Goal: Feedback & Contribution: Submit feedback/report problem

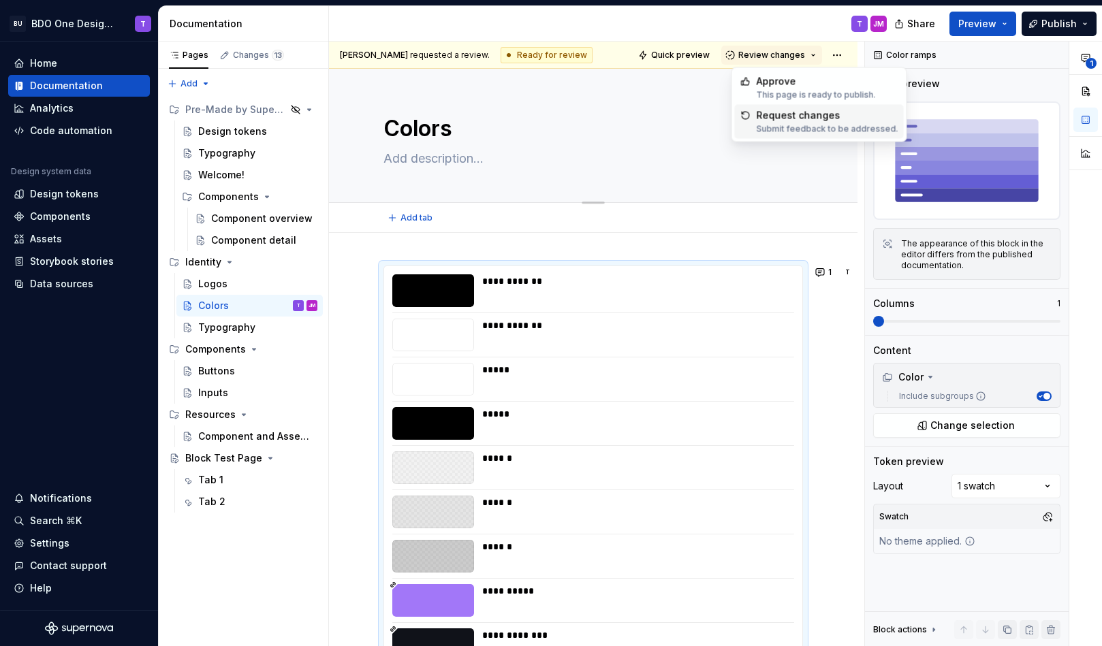
click at [699, 141] on textarea "Colors" at bounding box center [590, 128] width 419 height 33
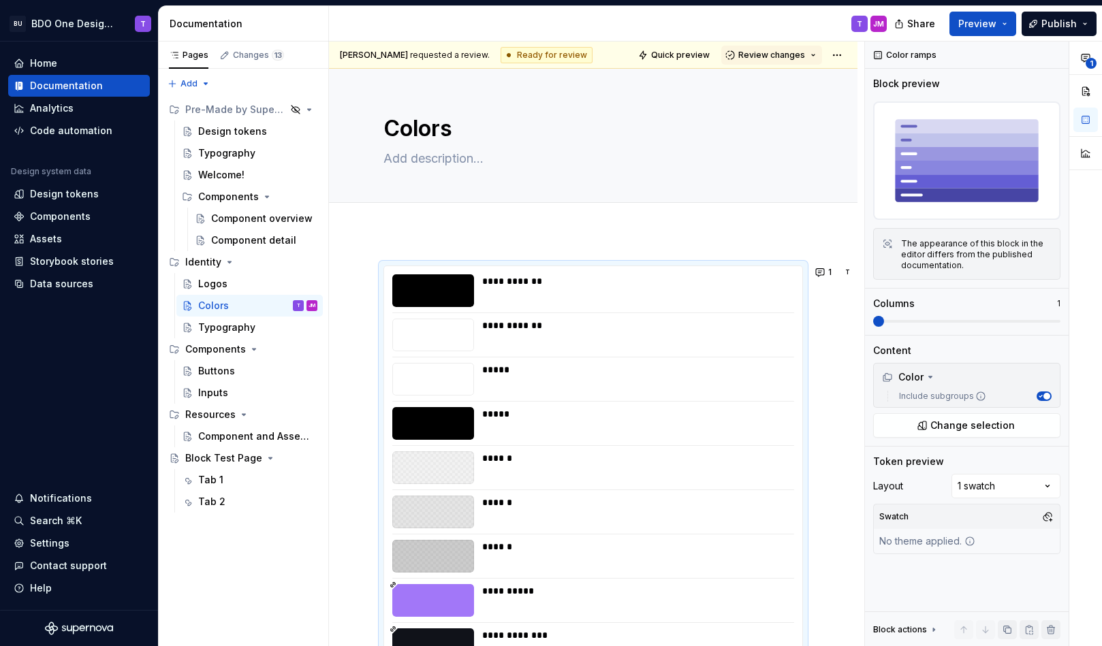
click at [649, 22] on div "T JM" at bounding box center [613, 23] width 569 height 35
click at [803, 59] on span "Review changes" at bounding box center [771, 55] width 67 height 11
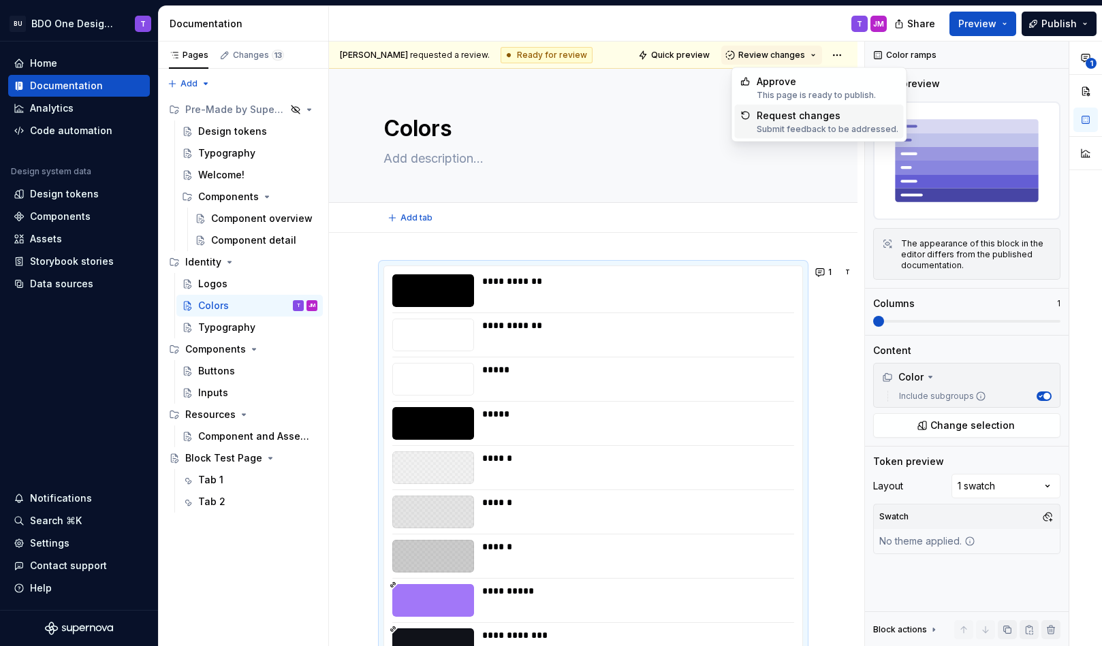
click at [801, 213] on div "Add tab" at bounding box center [592, 217] width 419 height 19
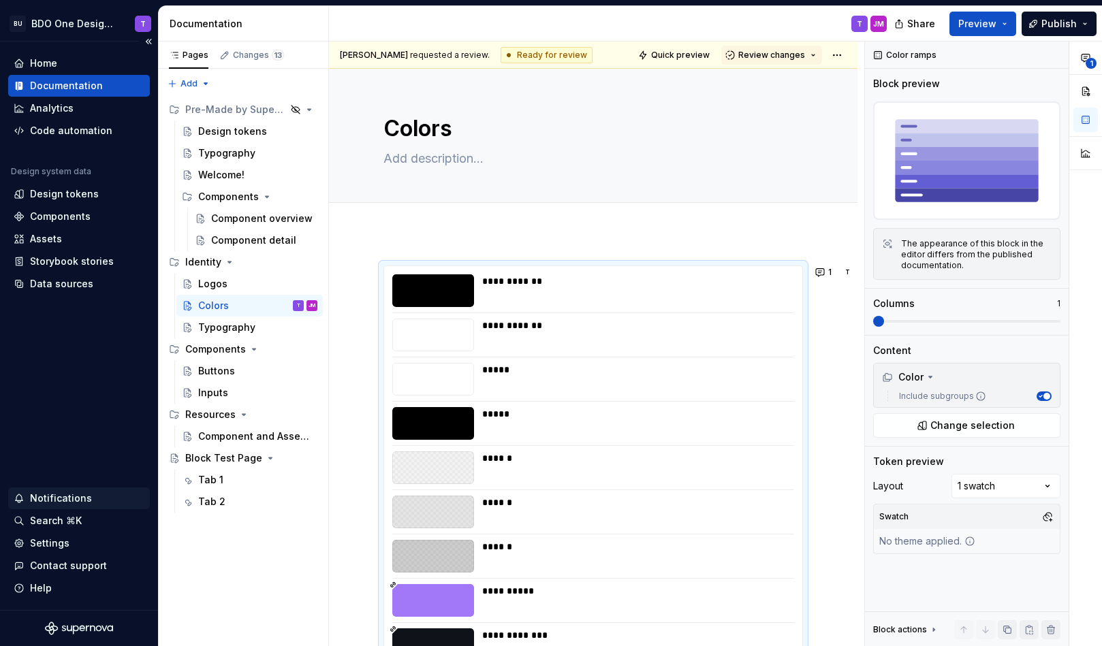
click at [80, 500] on div "Notifications" at bounding box center [61, 499] width 62 height 14
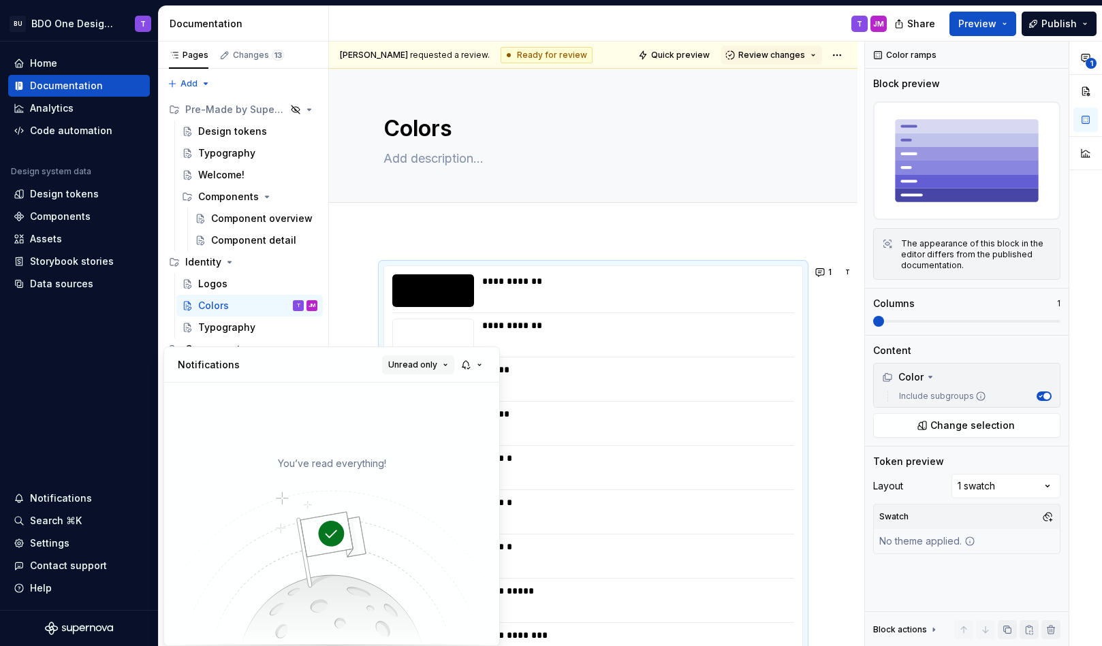
click at [430, 363] on span "Unread only" at bounding box center [412, 364] width 49 height 11
click at [417, 391] on div "All notifications" at bounding box center [453, 392] width 89 height 14
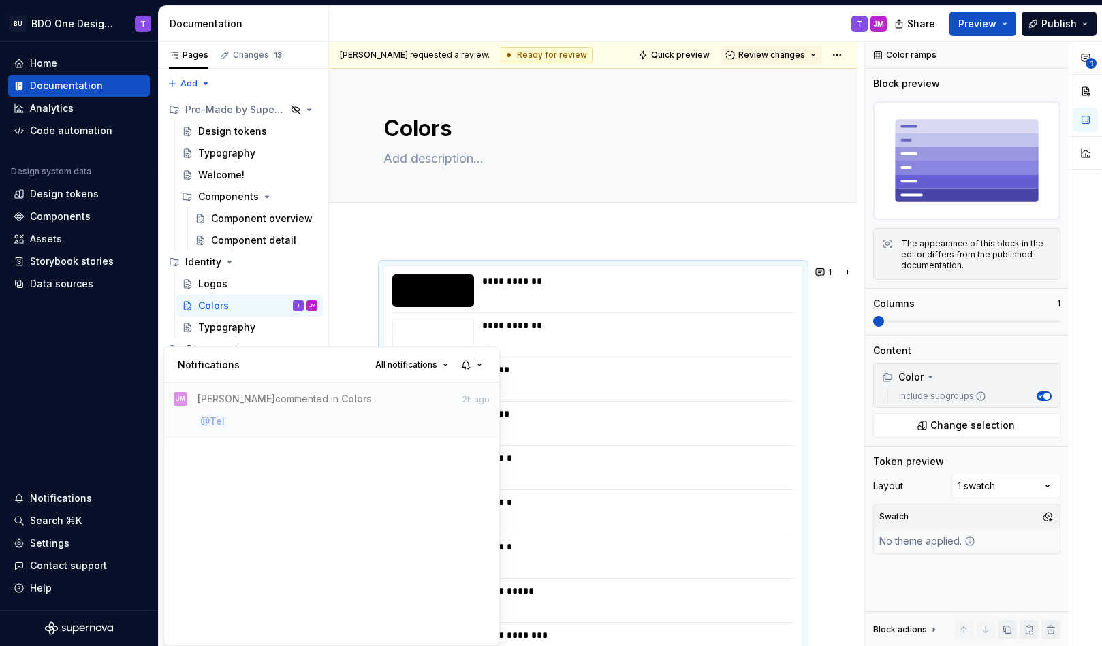
click at [517, 222] on html "BU BDO One Design System T Home Documentation Analytics Code automation Design …" at bounding box center [551, 323] width 1102 height 646
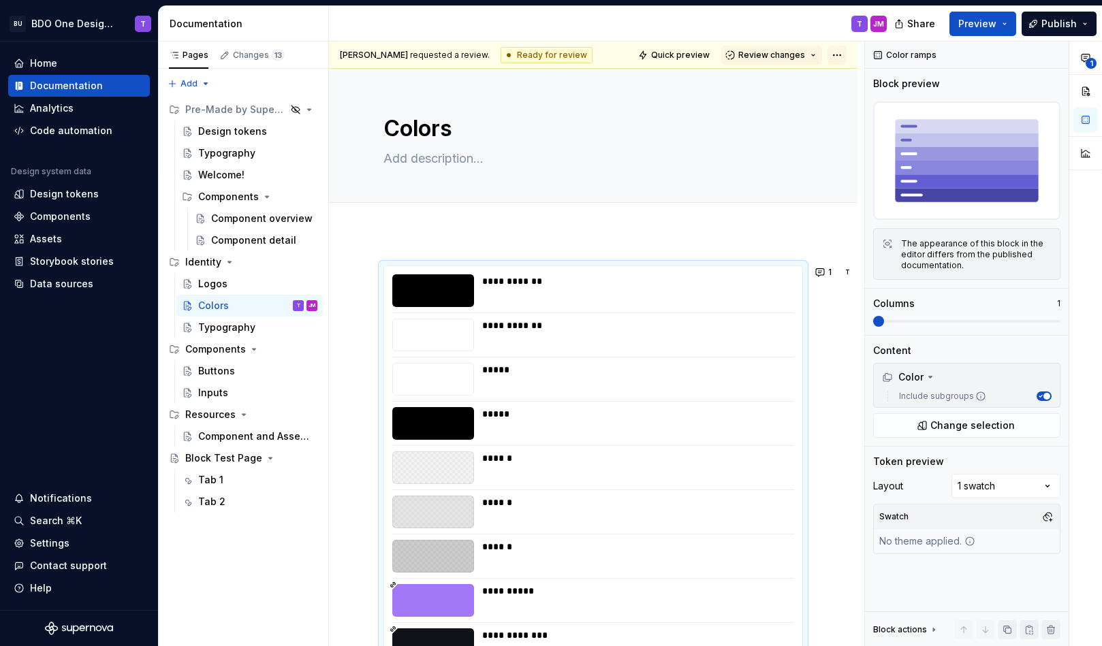
click at [846, 55] on html "BU BDO One Design System T Home Documentation Analytics Code automation Design …" at bounding box center [551, 323] width 1102 height 646
click at [785, 91] on html "BU BDO One Design System T Home Documentation Analytics Code automation Design …" at bounding box center [551, 323] width 1102 height 646
click at [672, 54] on span "Quick preview" at bounding box center [680, 55] width 59 height 11
click at [212, 289] on div "Logos" at bounding box center [212, 284] width 29 height 14
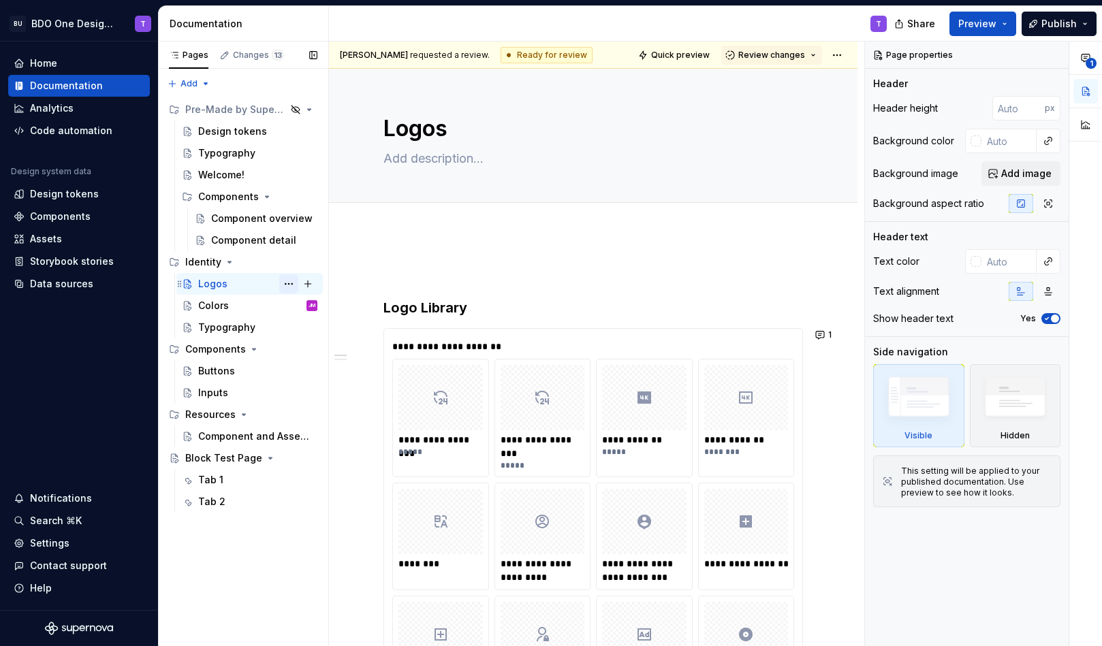
click at [279, 282] on button "Page tree" at bounding box center [288, 283] width 19 height 19
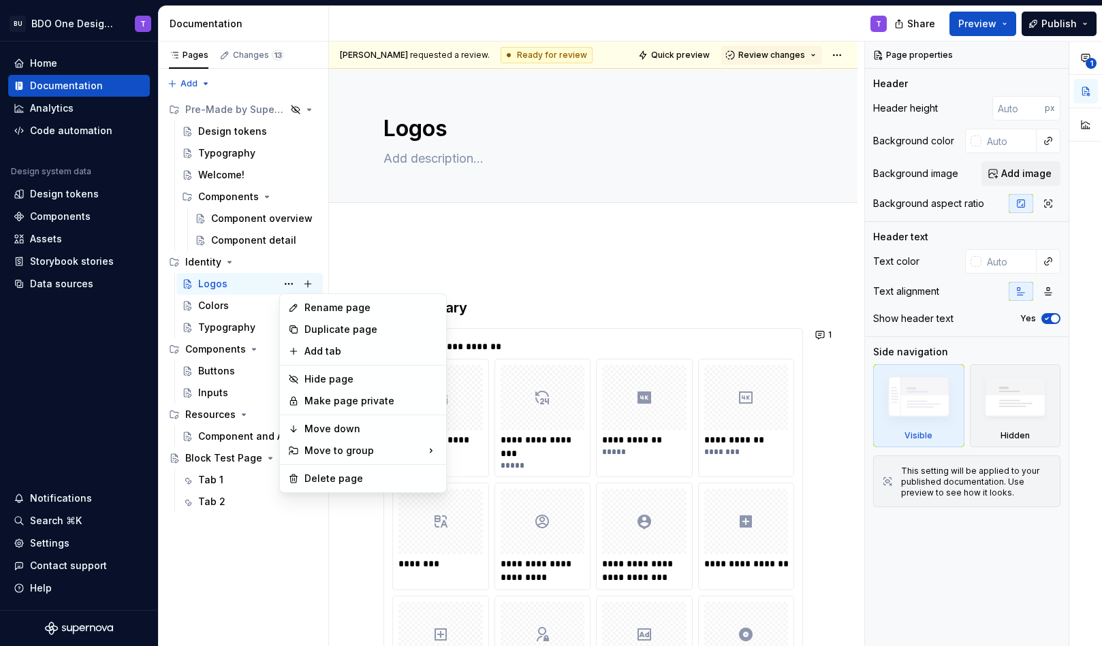
click at [355, 266] on html "BU BDO One Design System T Home Documentation Analytics Code automation Design …" at bounding box center [551, 323] width 1102 height 646
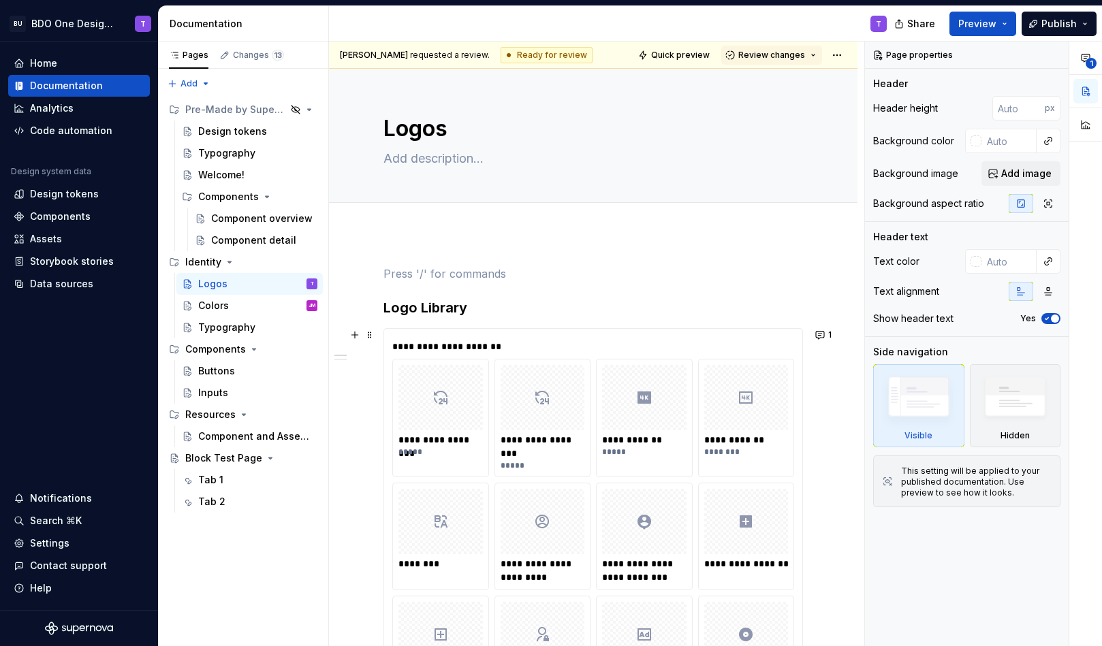
scroll to position [112, 0]
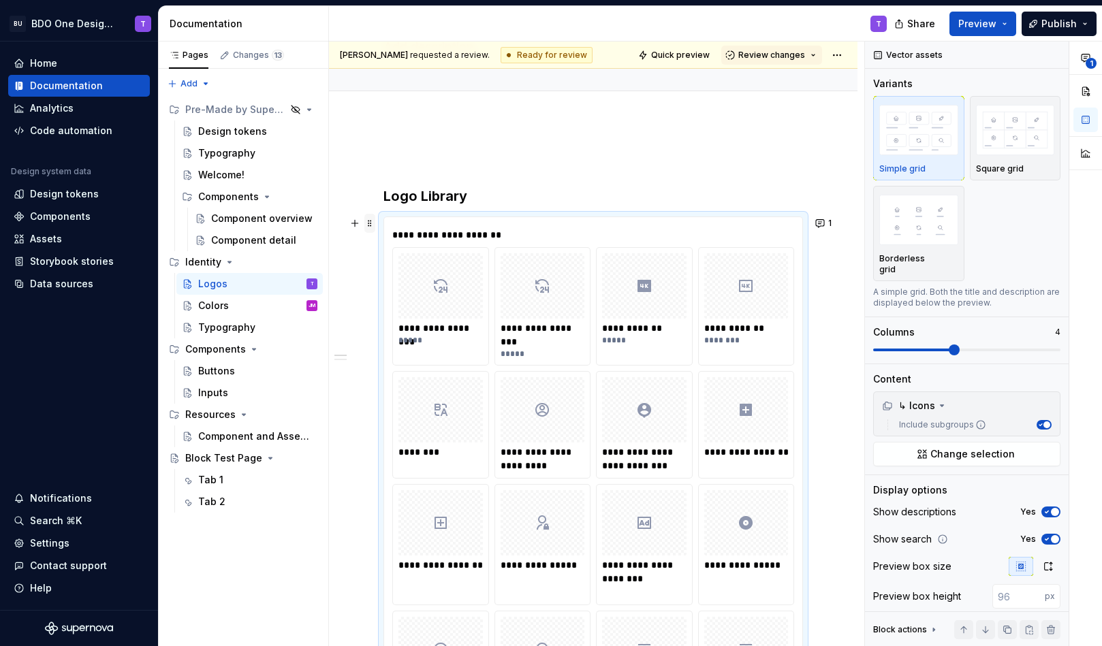
click at [372, 225] on span at bounding box center [369, 223] width 11 height 19
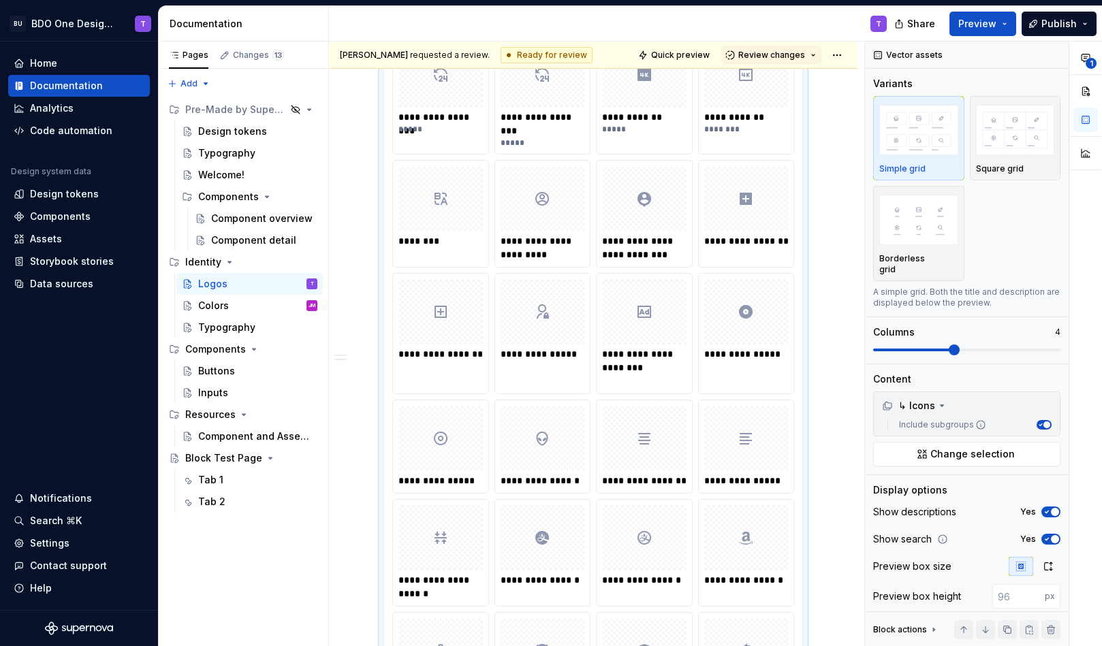
scroll to position [0, 0]
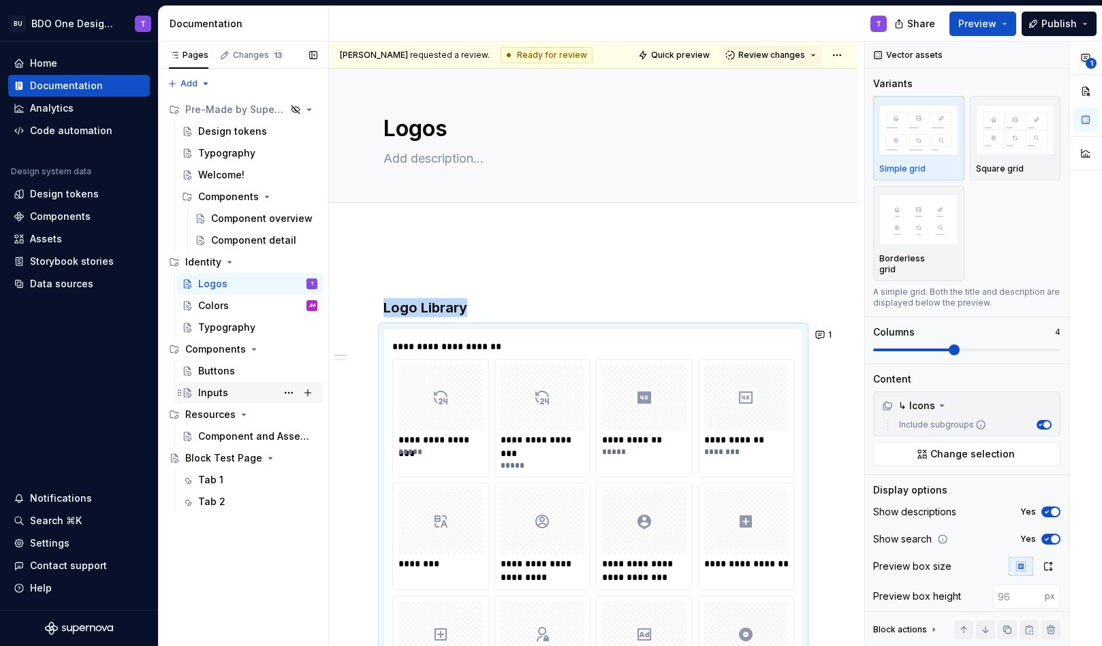
click at [217, 398] on div "Inputs" at bounding box center [213, 393] width 30 height 14
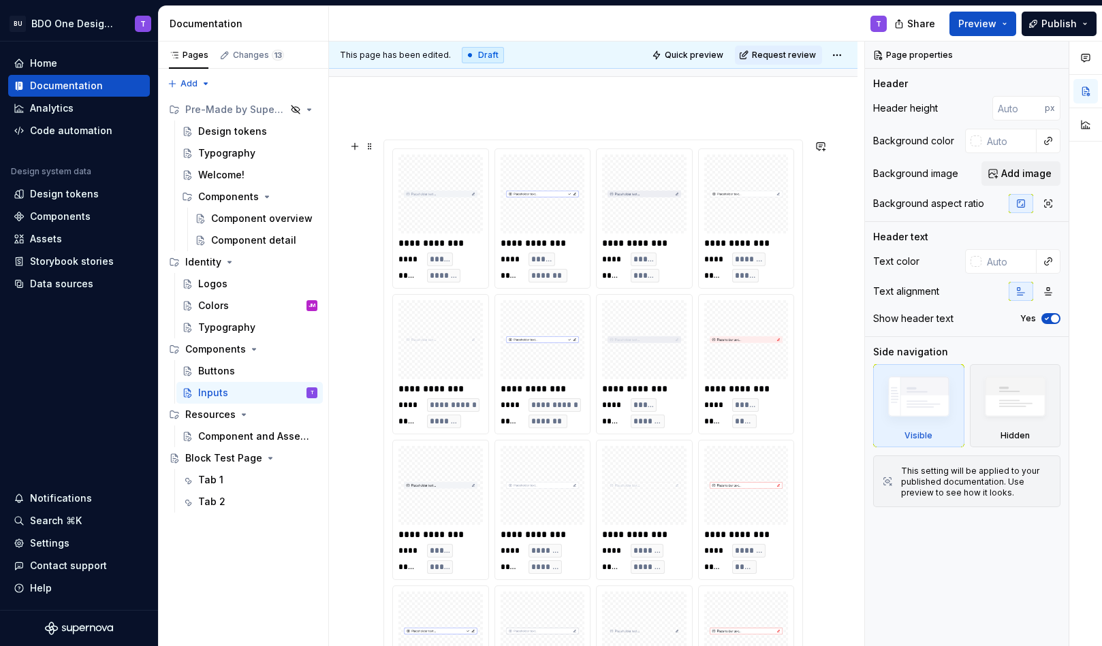
scroll to position [99, 0]
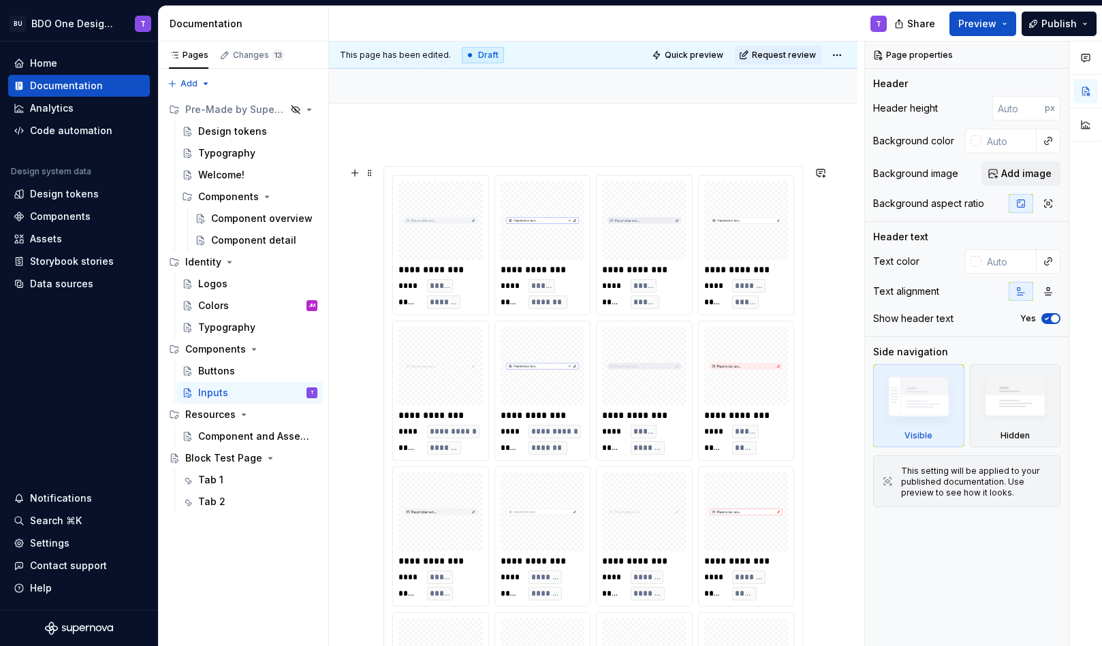
click at [746, 234] on img at bounding box center [746, 221] width 74 height 68
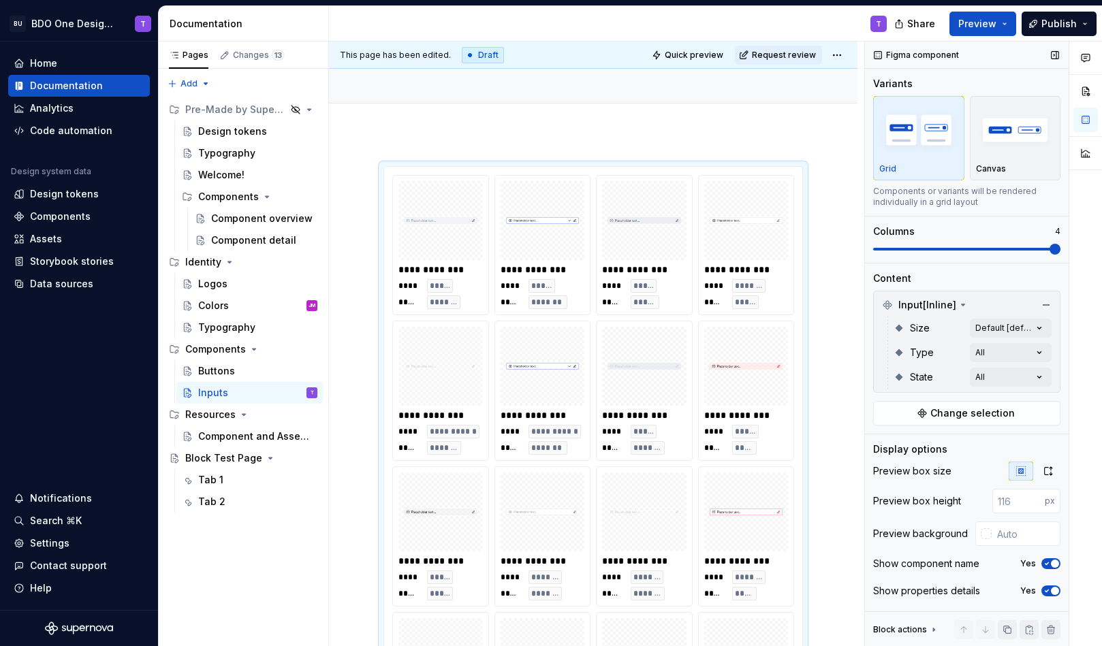
scroll to position [224, 0]
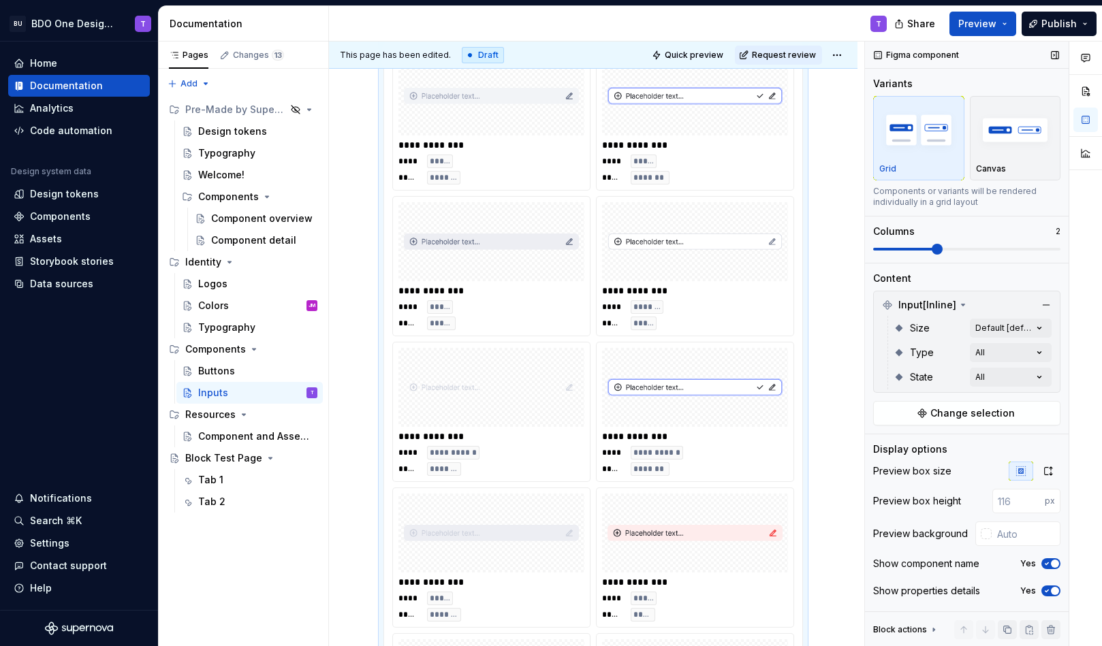
click at [942, 254] on span at bounding box center [936, 249] width 11 height 11
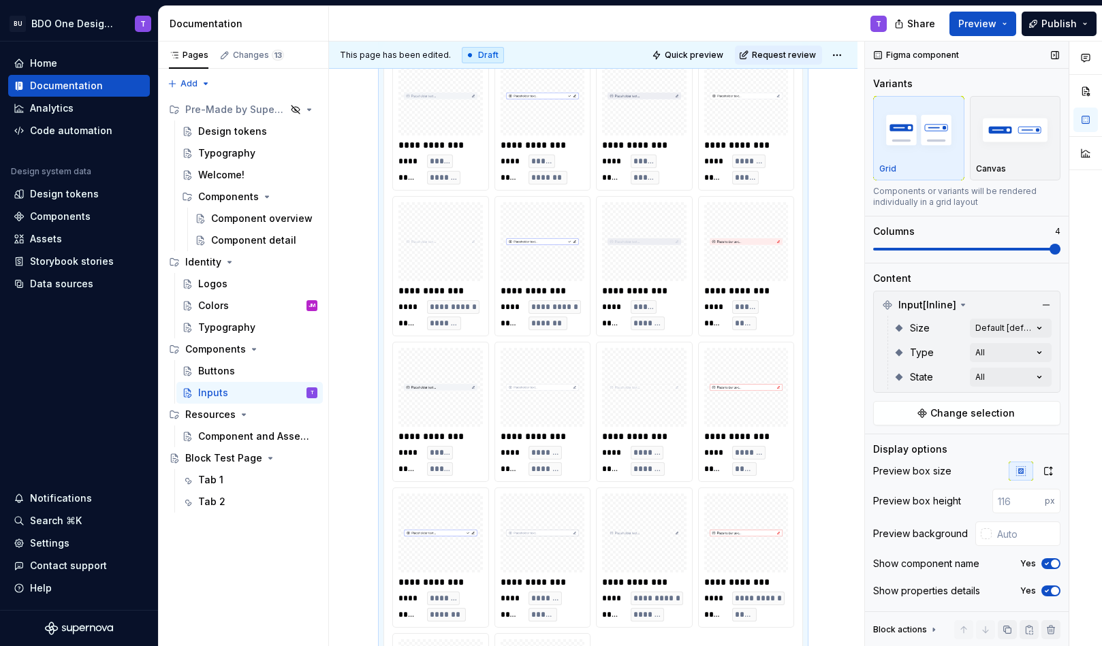
click at [1049, 252] on span at bounding box center [1054, 249] width 11 height 11
click at [1006, 534] on input "text" at bounding box center [1025, 534] width 69 height 25
click at [835, 505] on div "**********" at bounding box center [593, 501] width 528 height 984
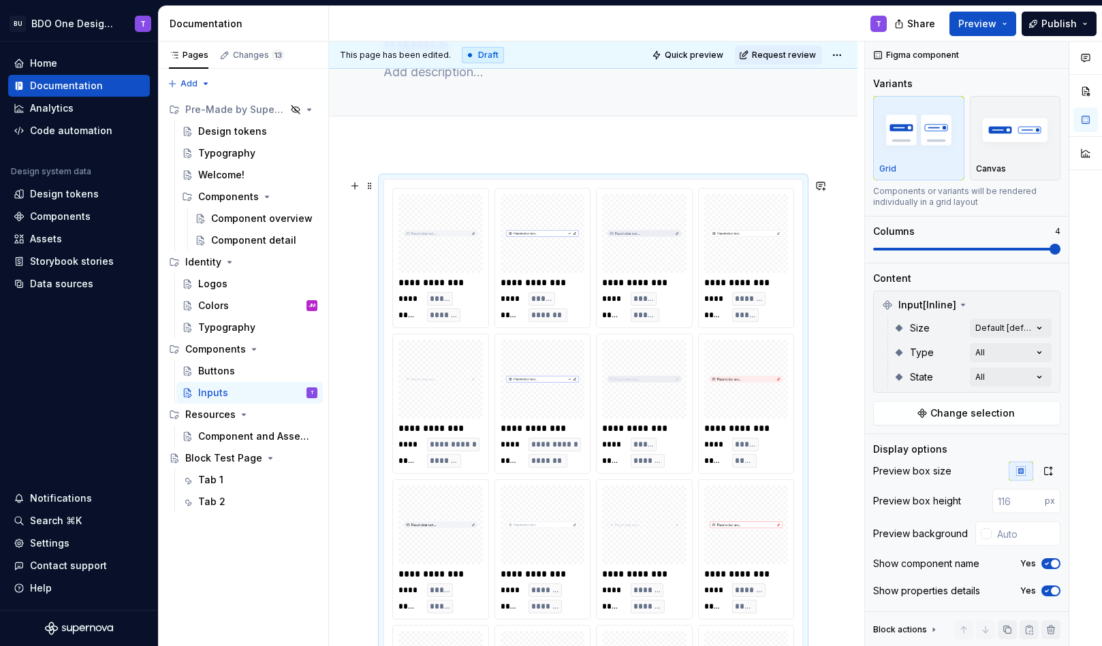
scroll to position [0, 0]
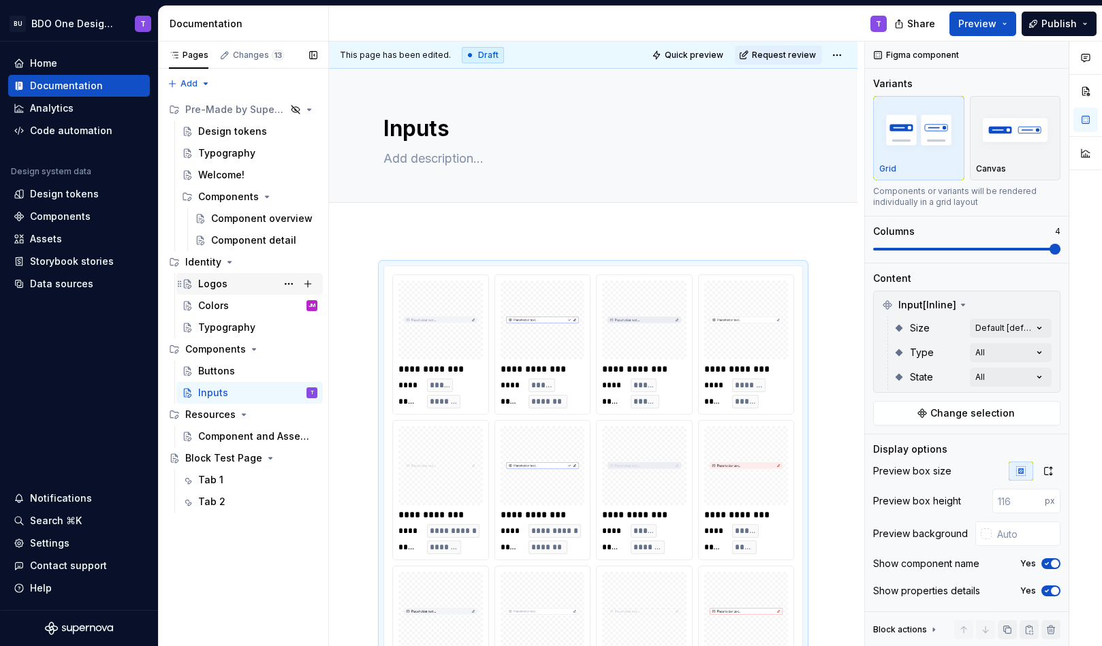
click at [211, 288] on div "Logos" at bounding box center [212, 284] width 29 height 14
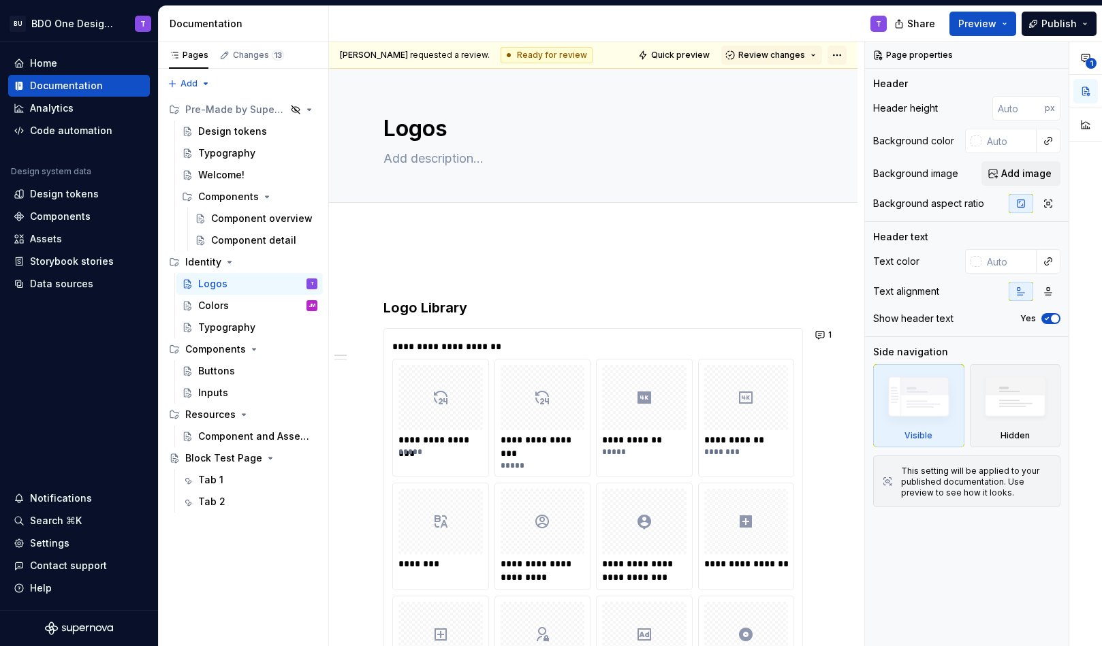
click at [850, 52] on html "BU BDO One Design System T Home Documentation Analytics Code automation Design …" at bounding box center [551, 323] width 1102 height 646
click at [788, 131] on html "BU BDO One Design System T Home Documentation Analytics Code automation Design …" at bounding box center [551, 323] width 1102 height 646
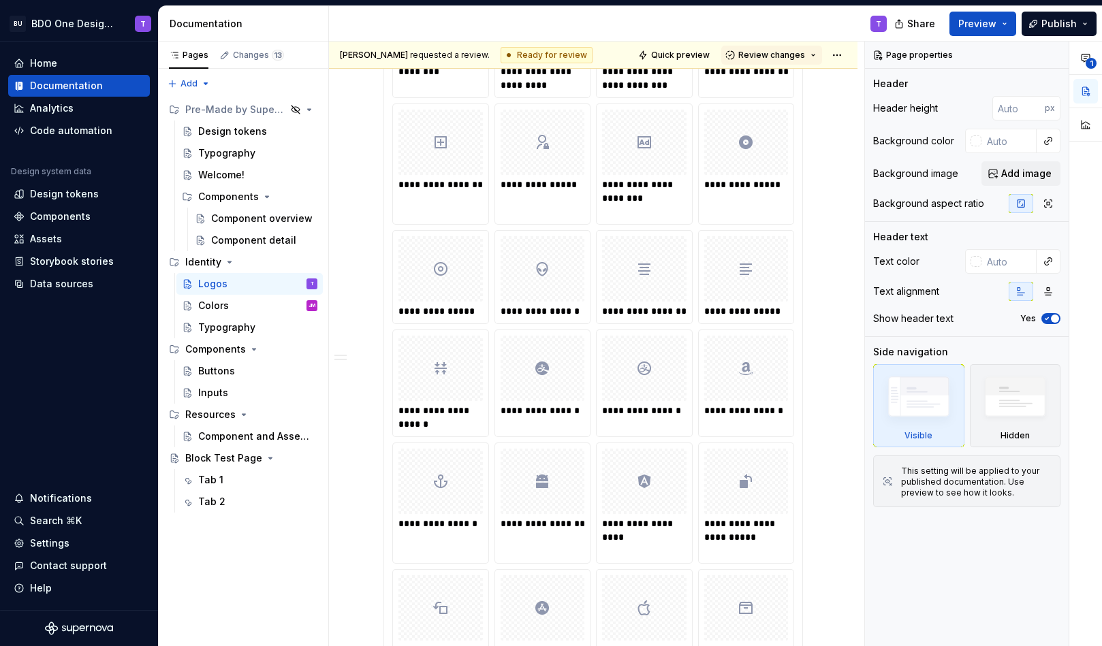
scroll to position [325, 0]
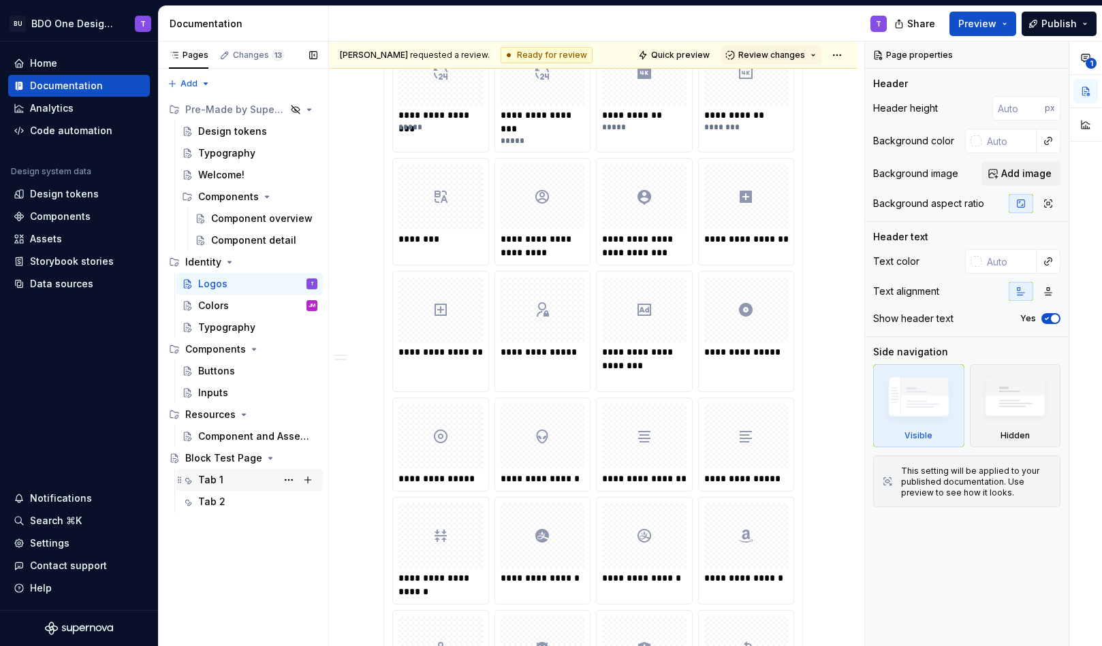
click at [216, 485] on div "Tab 1" at bounding box center [210, 480] width 25 height 14
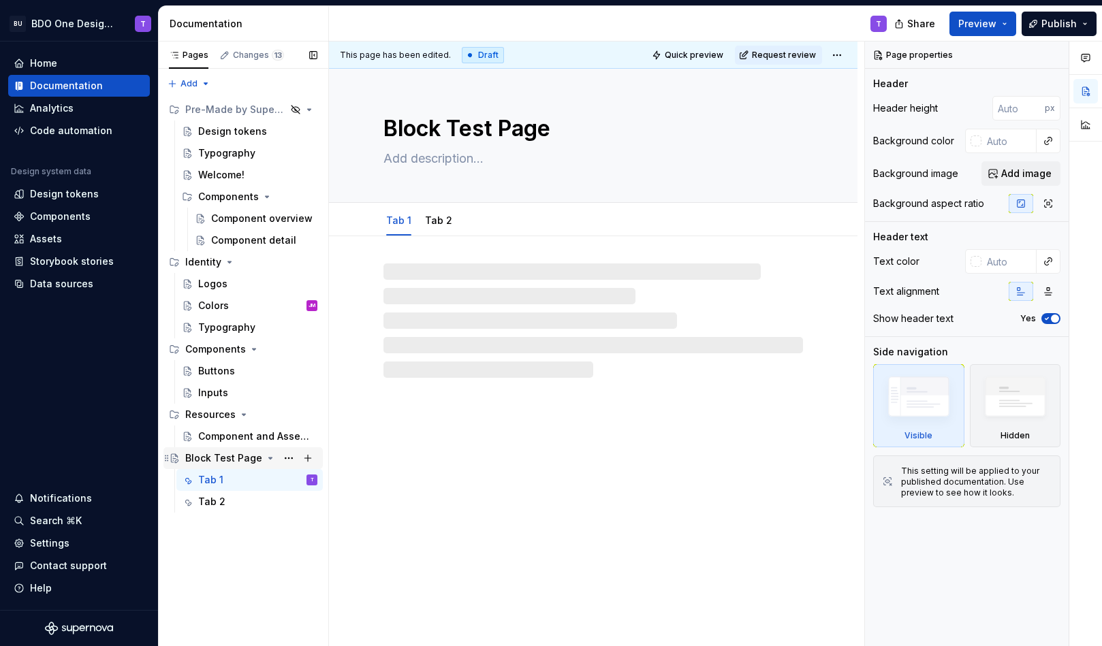
click at [221, 452] on div "Block Test Page" at bounding box center [223, 458] width 77 height 14
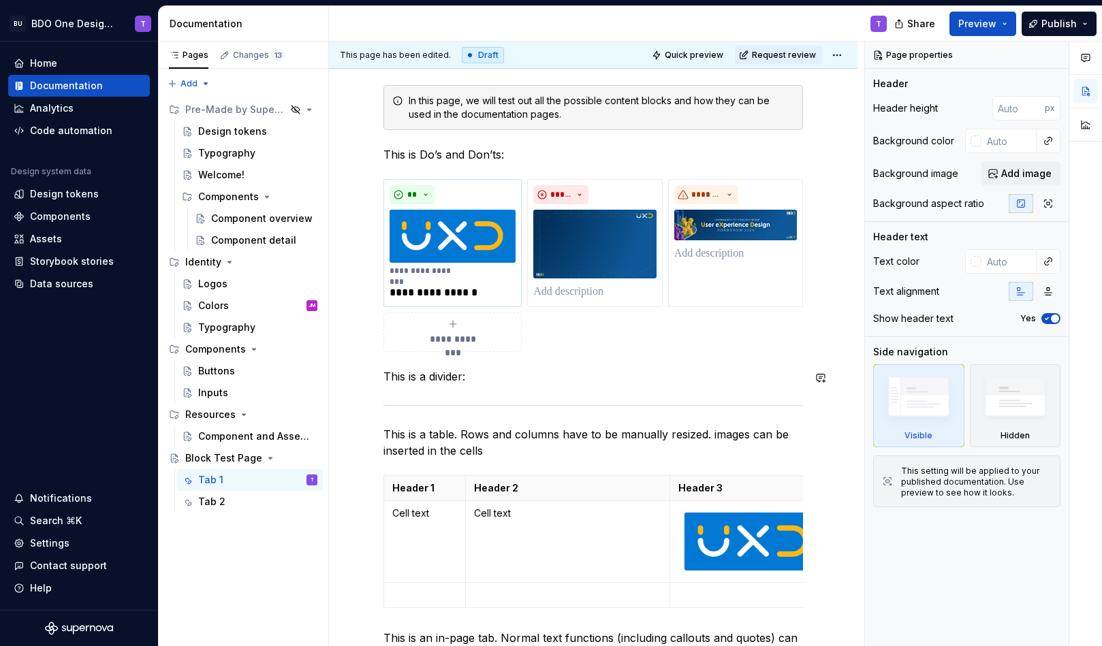
scroll to position [209, 0]
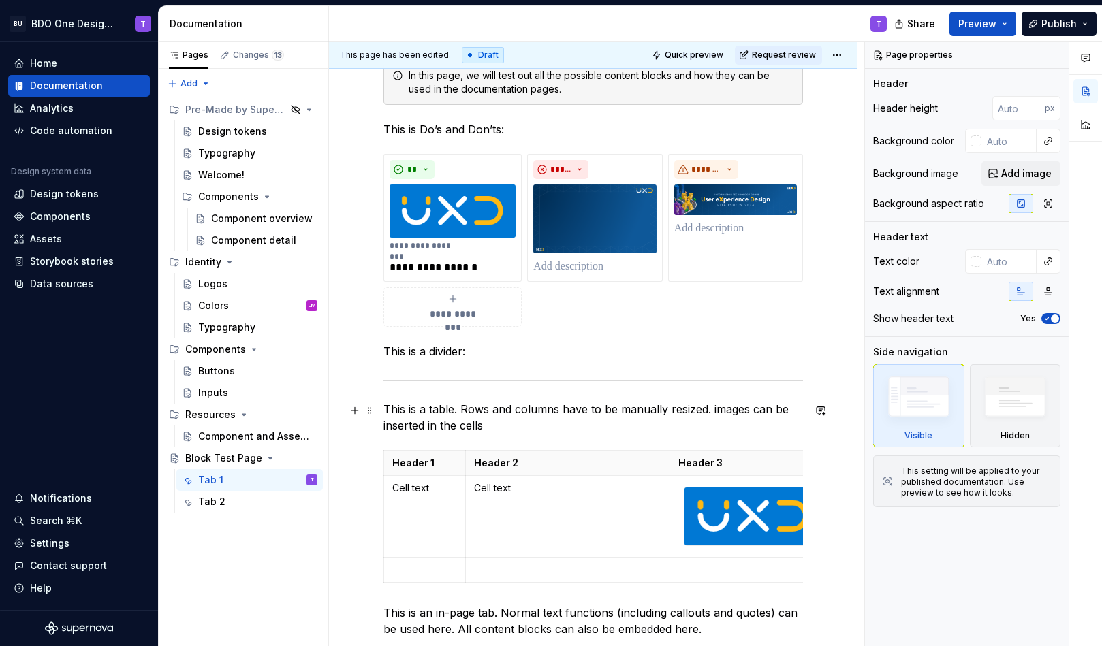
type textarea "*"
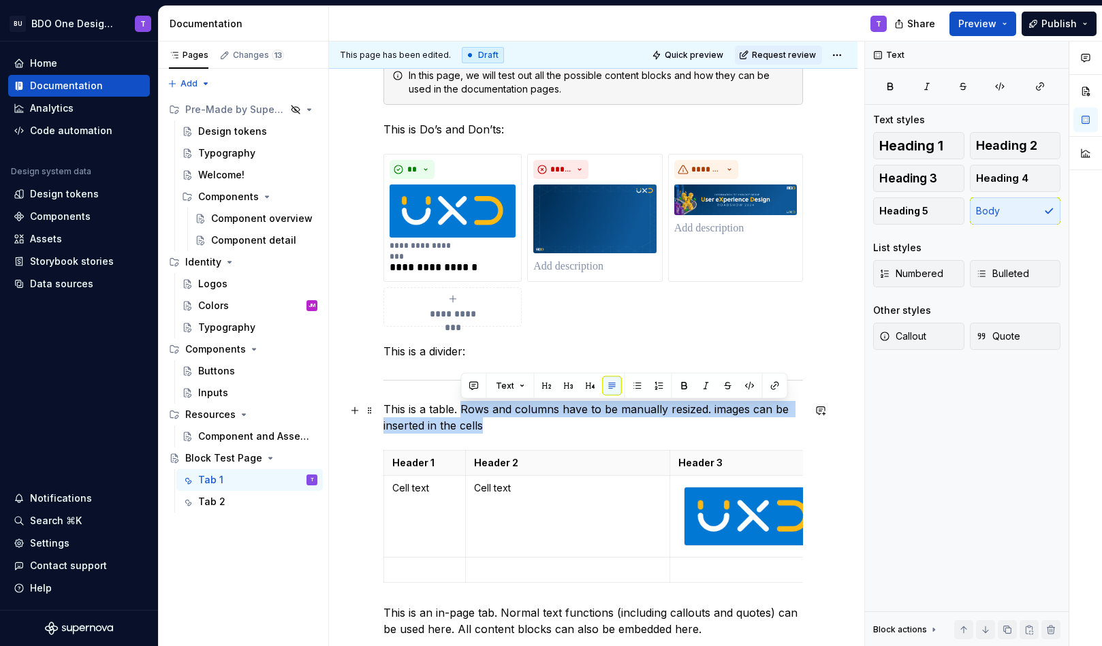
drag, startPoint x: 482, startPoint y: 426, endPoint x: 460, endPoint y: 410, distance: 26.8
click at [460, 410] on p "This is a table. Rows and columns have to be manually resized. images can be in…" at bounding box center [592, 417] width 419 height 33
click at [473, 387] on button "button" at bounding box center [473, 386] width 19 height 19
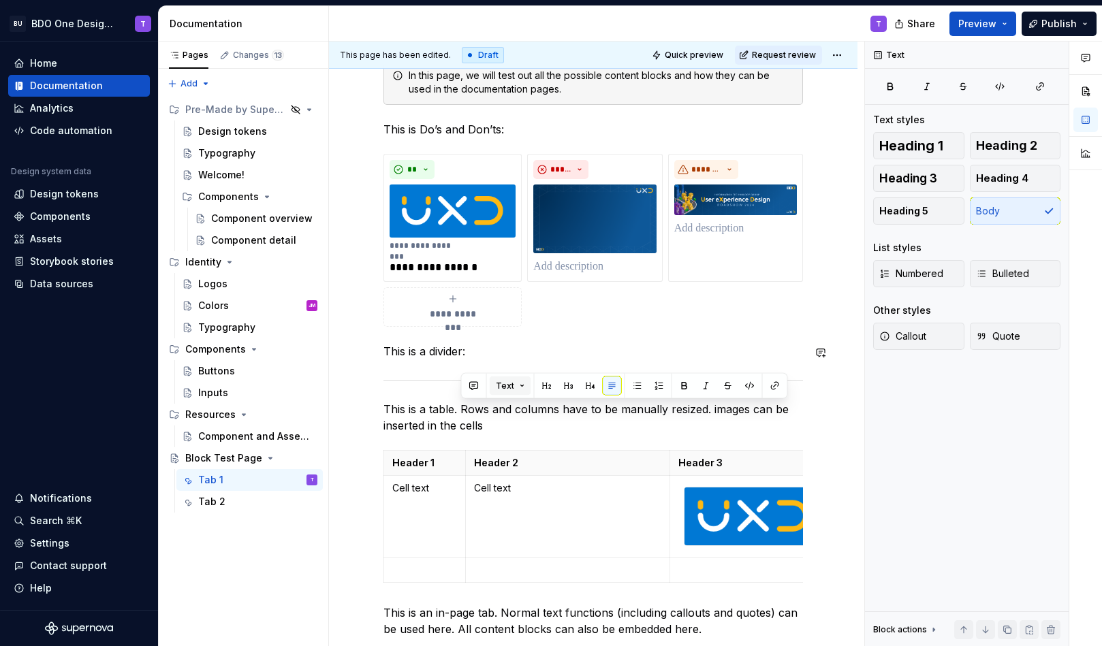
click at [511, 389] on span "Text" at bounding box center [505, 386] width 18 height 11
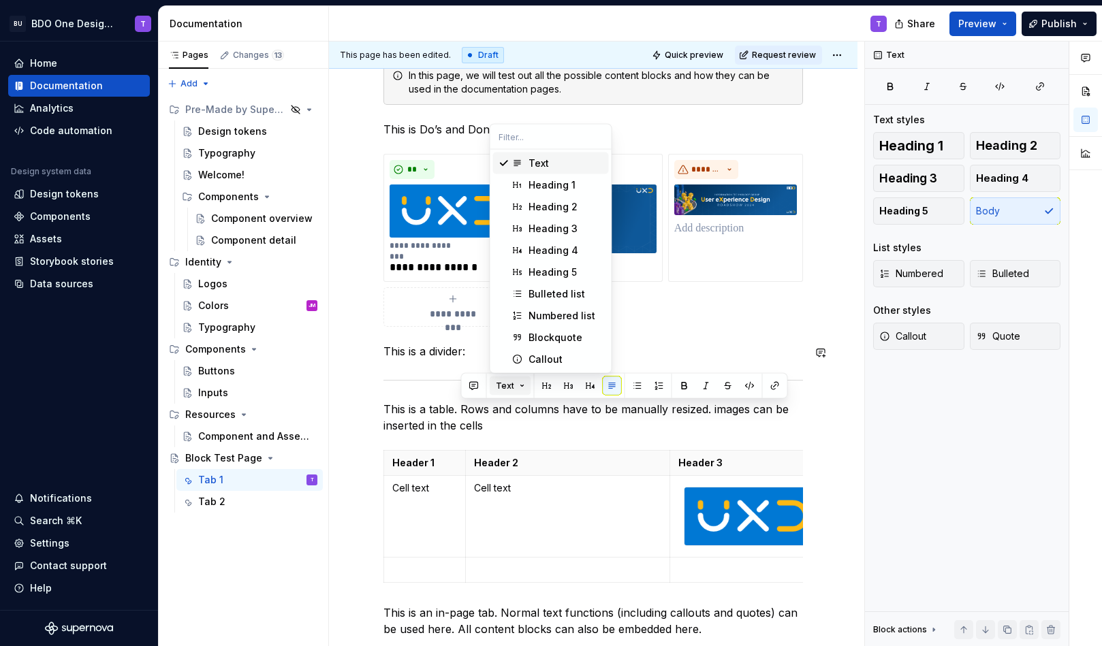
click at [509, 383] on span "Text" at bounding box center [505, 386] width 18 height 11
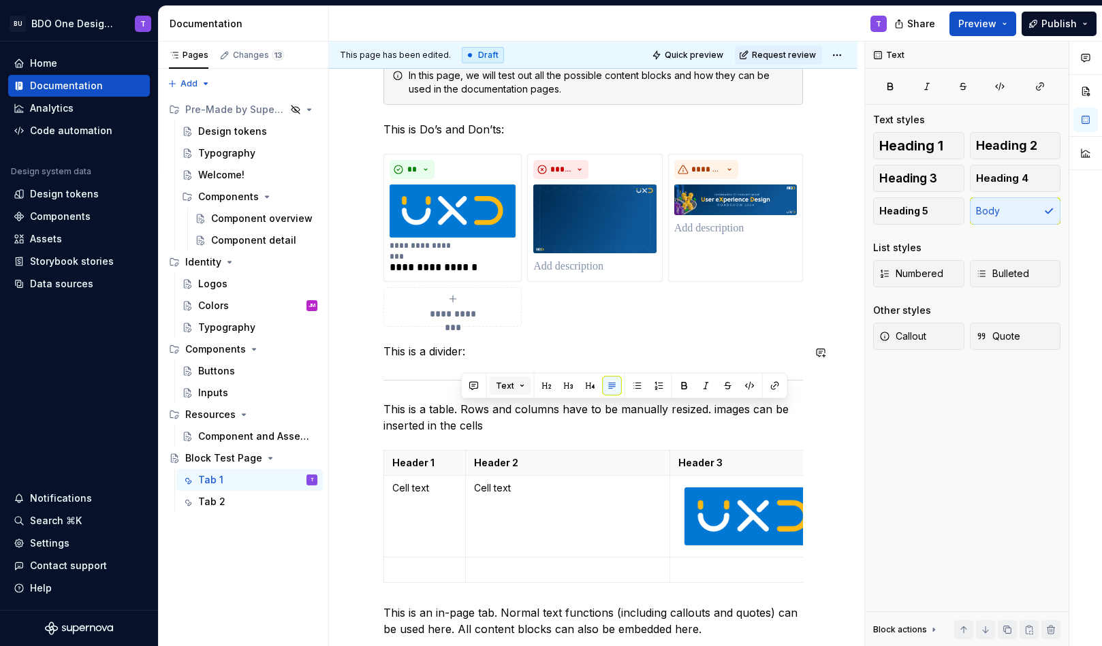
type textarea "*"
click at [477, 391] on button "button" at bounding box center [473, 386] width 19 height 19
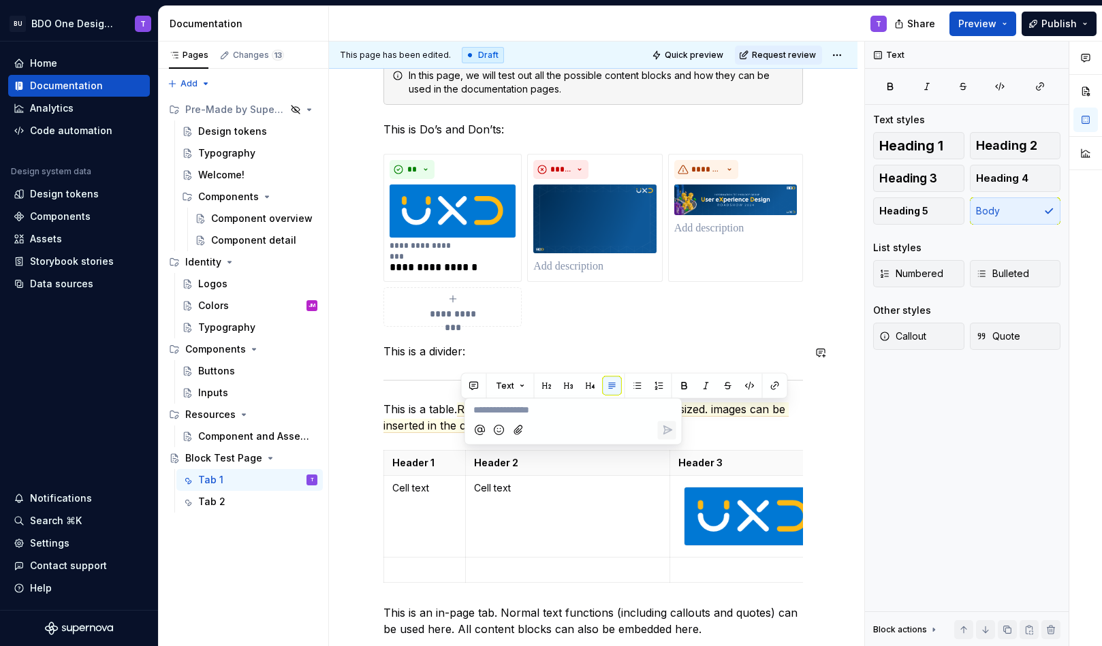
click at [595, 411] on p "**********" at bounding box center [573, 410] width 200 height 14
click at [665, 427] on icon "Send" at bounding box center [667, 432] width 14 height 14
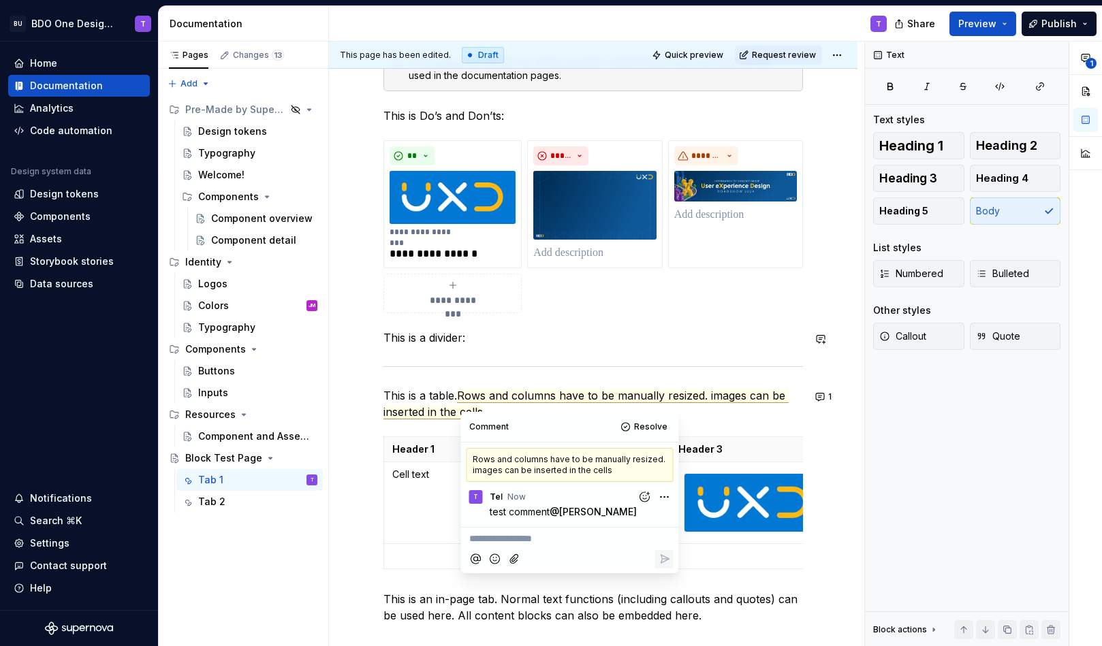
scroll to position [236, 0]
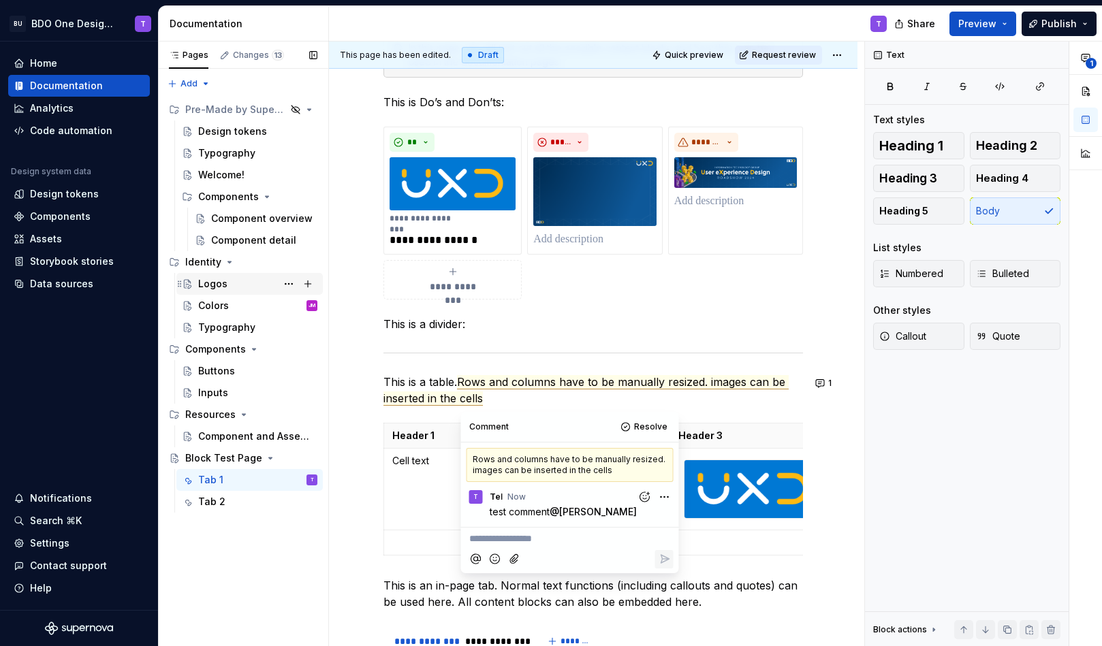
click at [227, 286] on div "Logos" at bounding box center [257, 283] width 119 height 19
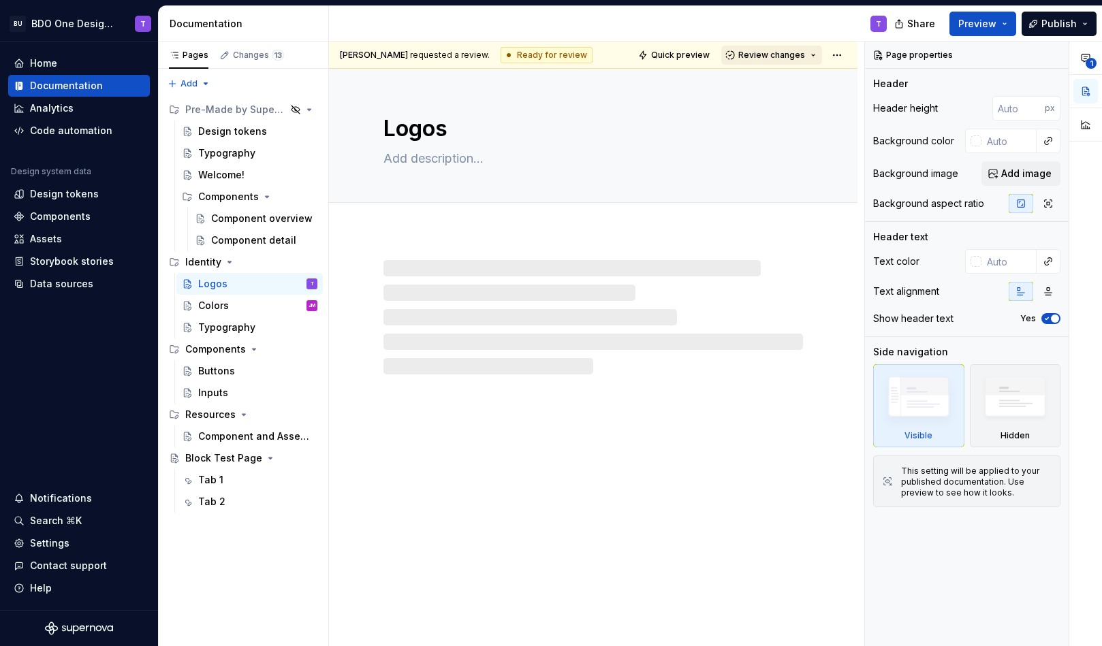
click at [801, 54] on span "Review changes" at bounding box center [771, 55] width 67 height 11
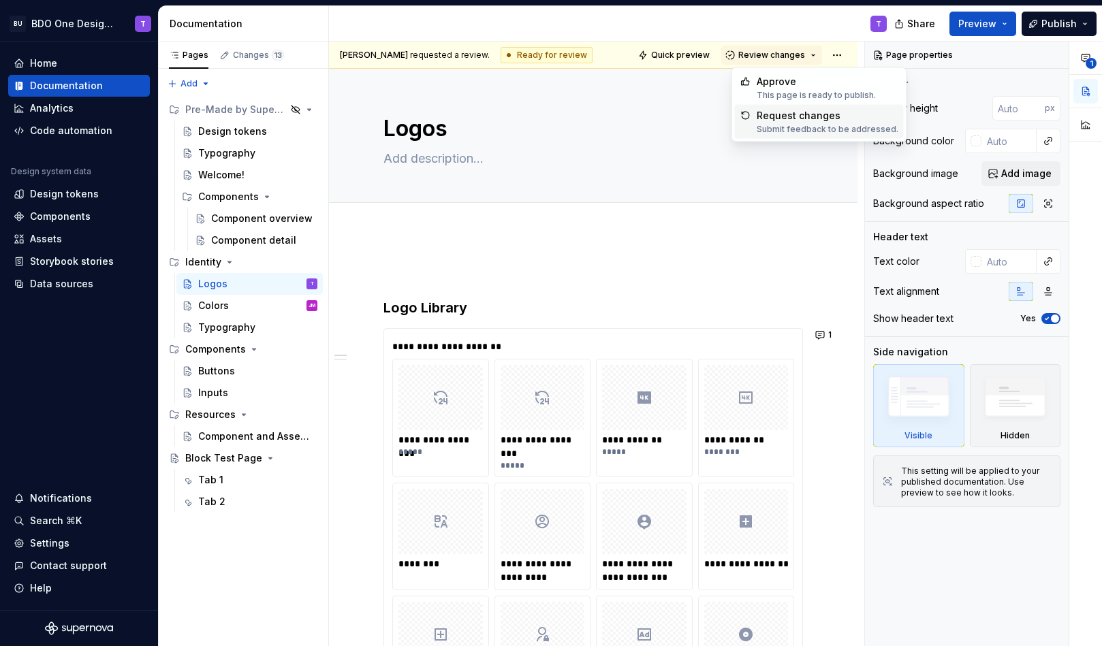
click at [792, 124] on div "Submit feedback to be addressed." at bounding box center [827, 129] width 142 height 11
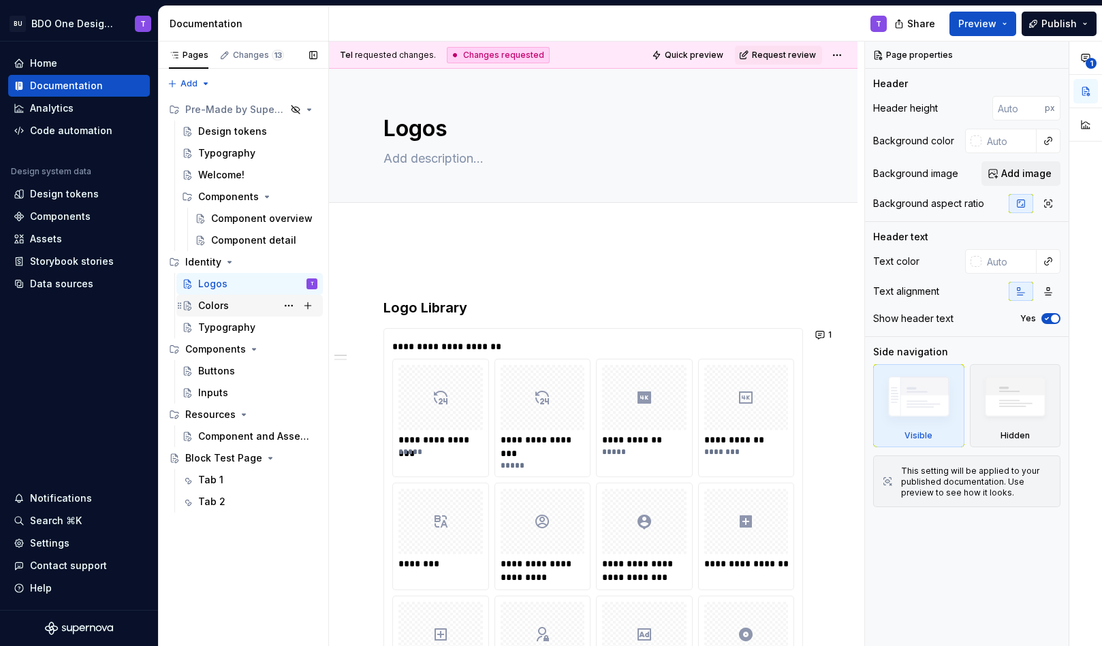
click at [235, 306] on div "Colors JM" at bounding box center [257, 305] width 119 height 19
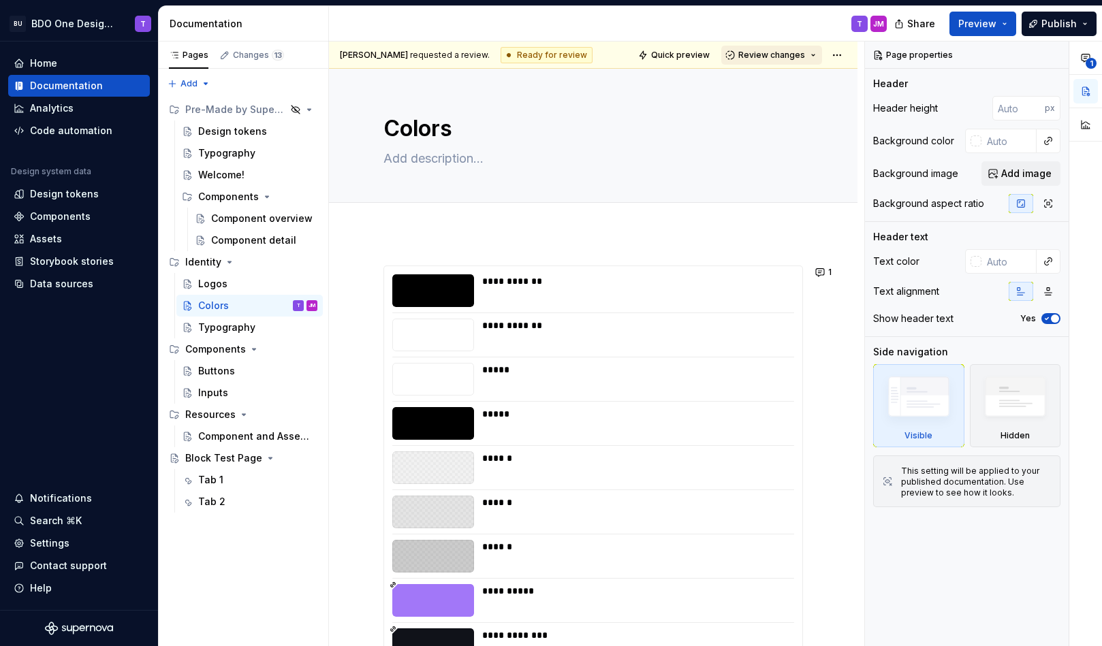
click at [804, 55] on span "Review changes" at bounding box center [771, 55] width 67 height 11
click at [792, 88] on div "Approve" at bounding box center [815, 82] width 119 height 14
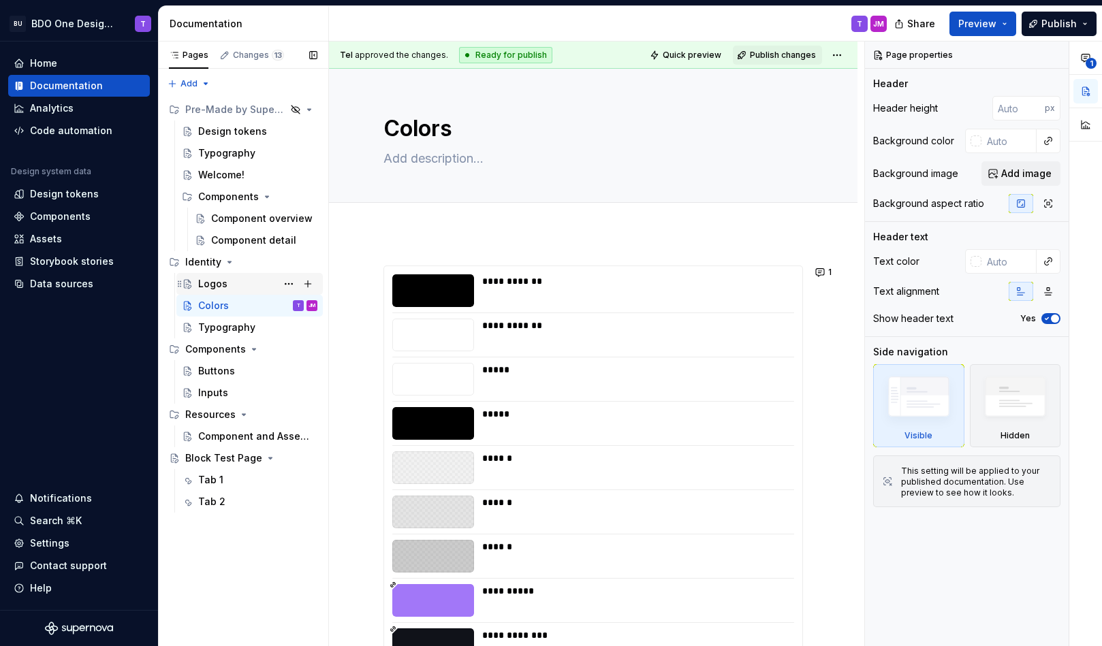
click at [205, 280] on div "Logos" at bounding box center [212, 284] width 29 height 14
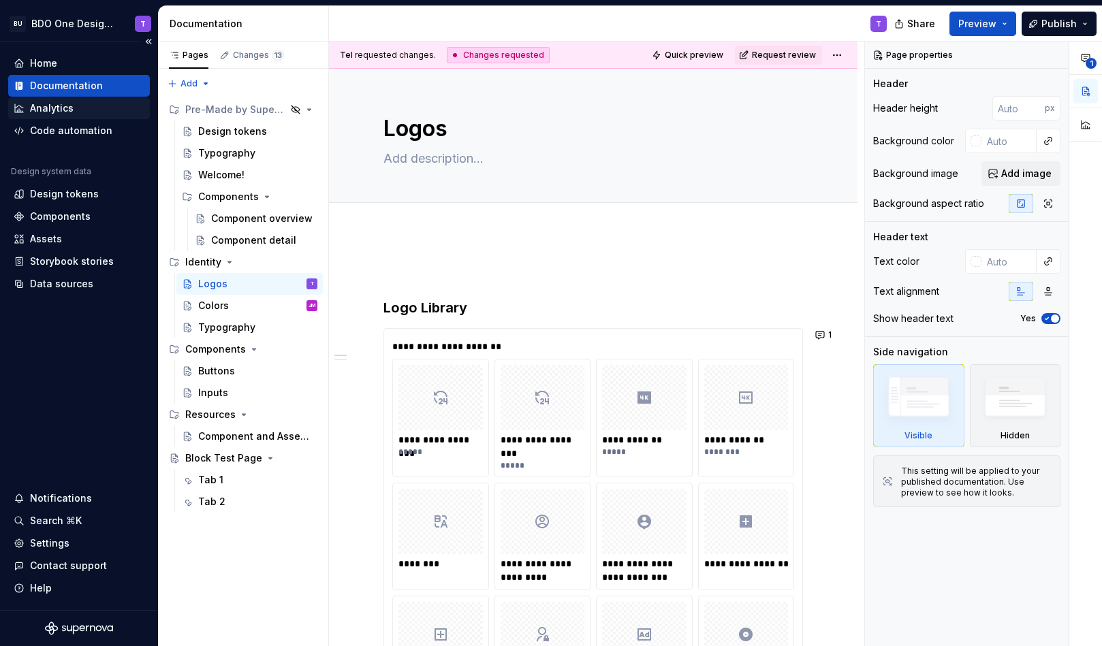
click at [59, 106] on div "Analytics" at bounding box center [52, 108] width 44 height 14
type textarea "*"
